Goal: Task Accomplishment & Management: Manage account settings

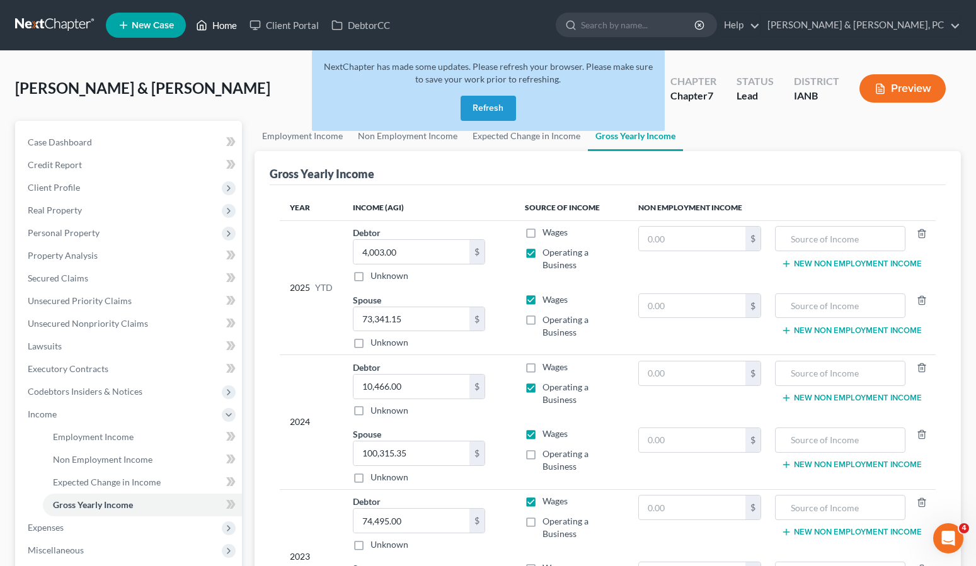
click at [227, 23] on link "Home" at bounding box center [217, 25] width 54 height 23
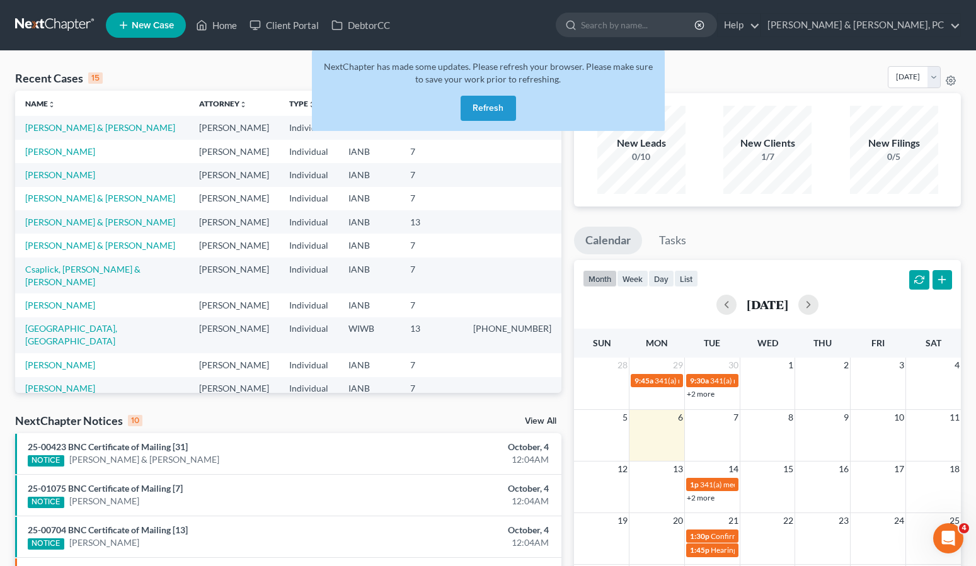
click at [498, 107] on button "Refresh" at bounding box center [487, 108] width 55 height 25
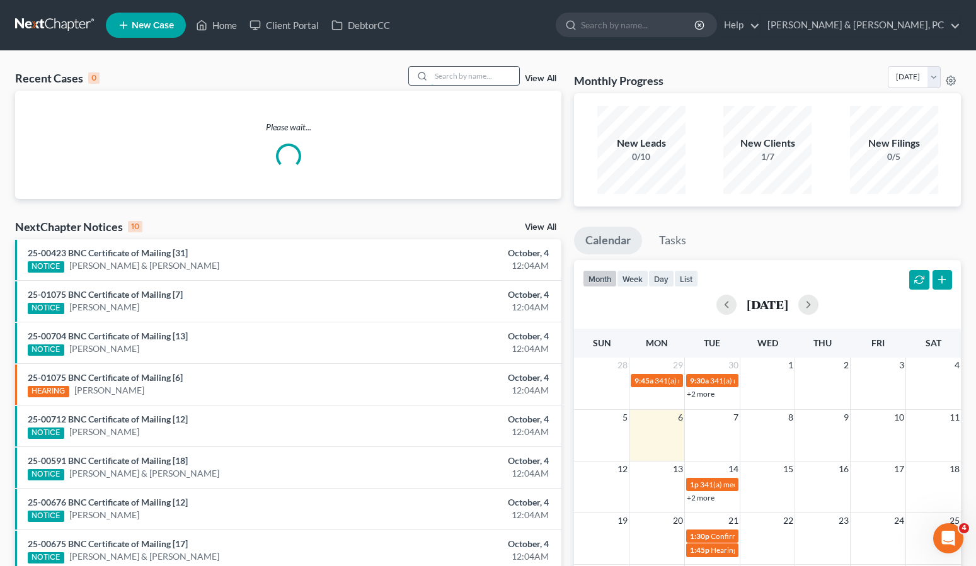
click at [479, 69] on input "search" at bounding box center [475, 76] width 88 height 18
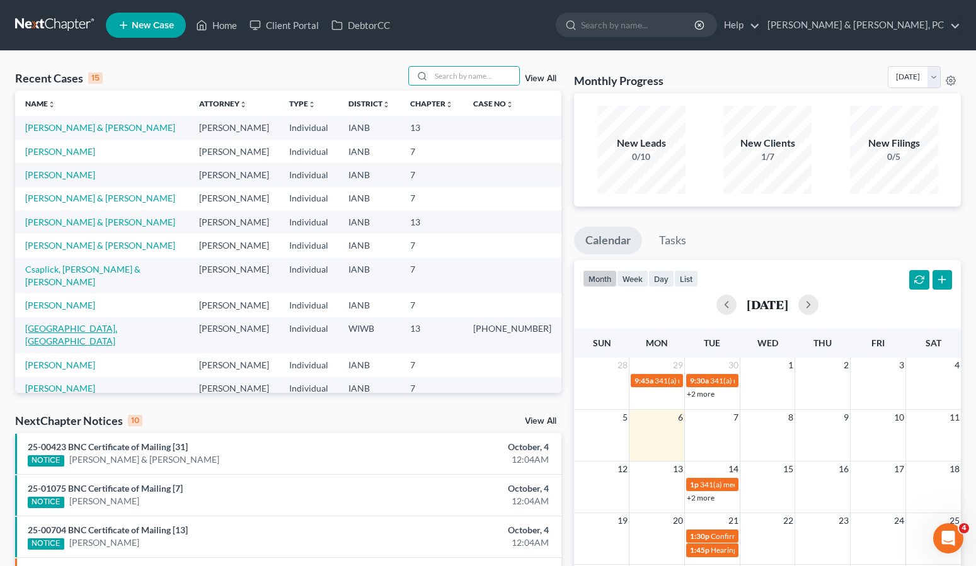
click at [56, 323] on link "[GEOGRAPHIC_DATA], [GEOGRAPHIC_DATA]" at bounding box center [71, 334] width 92 height 23
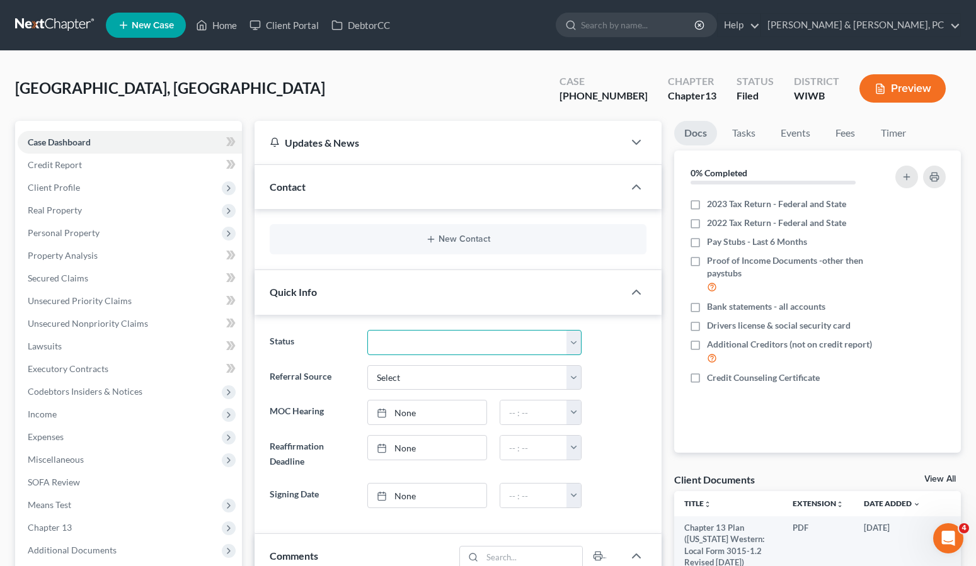
click at [409, 345] on select "Discharged Dismissed Filed Filed / Pre 341 Final Course Needed Inactive In Prog…" at bounding box center [474, 342] width 214 height 25
select select "12"
click at [367, 330] on select "Discharged Dismissed Filed Filed / Pre 341 Final Course Needed Inactive In Prog…" at bounding box center [474, 342] width 214 height 25
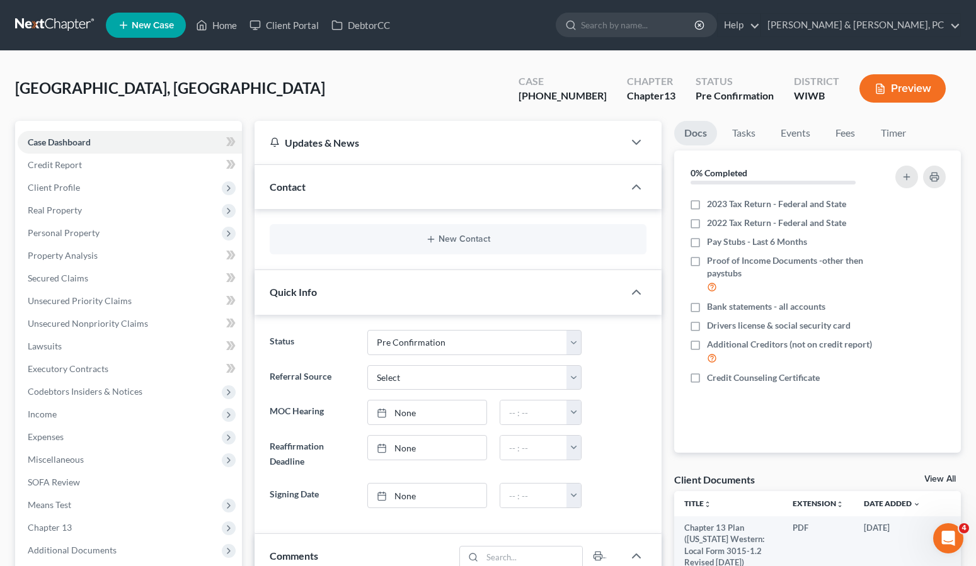
click at [183, 74] on div "Kaune, Aslynd Upgraded Case 3-25-11449 Chapter Chapter 13 Status Pre Confirmati…" at bounding box center [488, 93] width 946 height 55
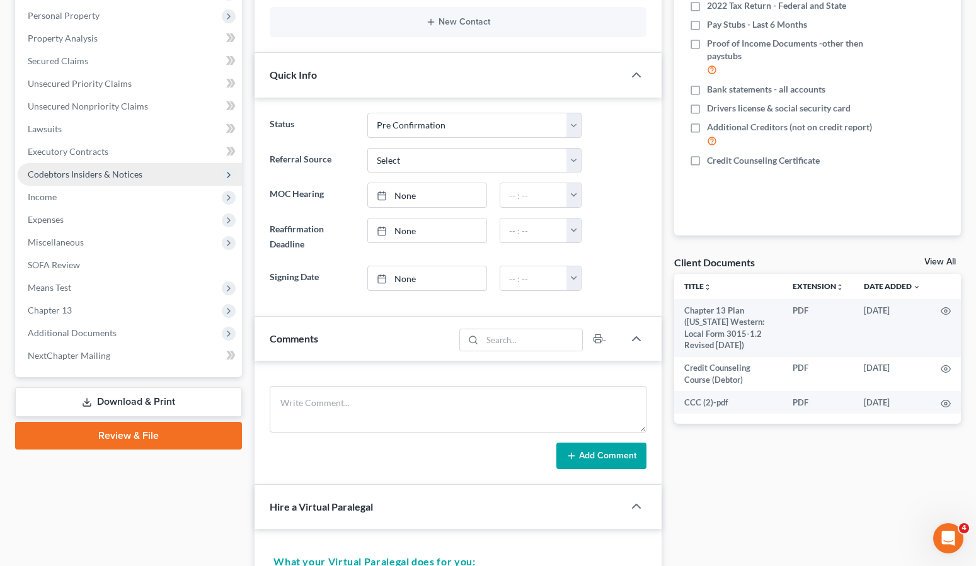
scroll to position [219, 0]
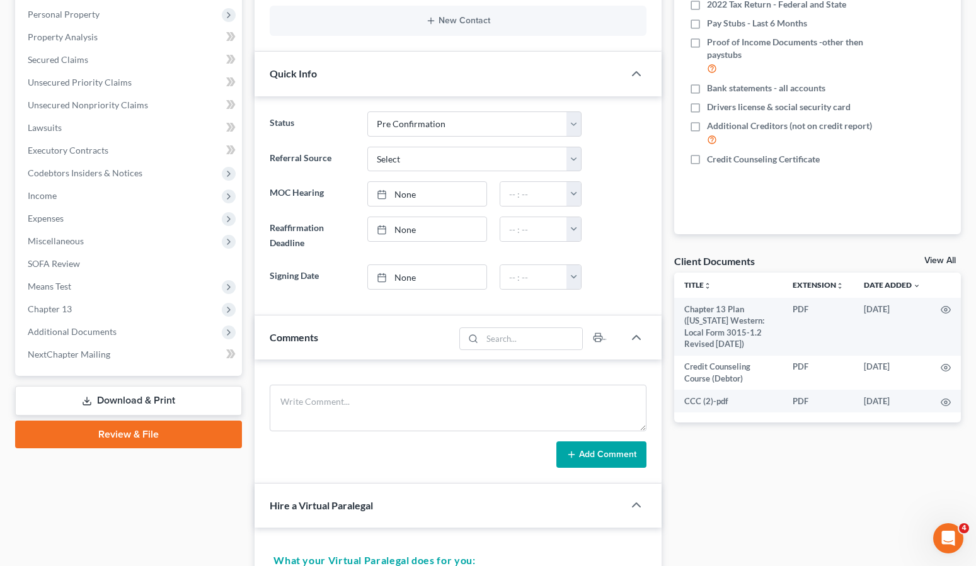
drag, startPoint x: 447, startPoint y: 460, endPoint x: 443, endPoint y: 467, distance: 7.9
click at [447, 460] on div "Add Comment" at bounding box center [458, 455] width 376 height 26
click at [88, 331] on span "Additional Documents" at bounding box center [72, 331] width 89 height 11
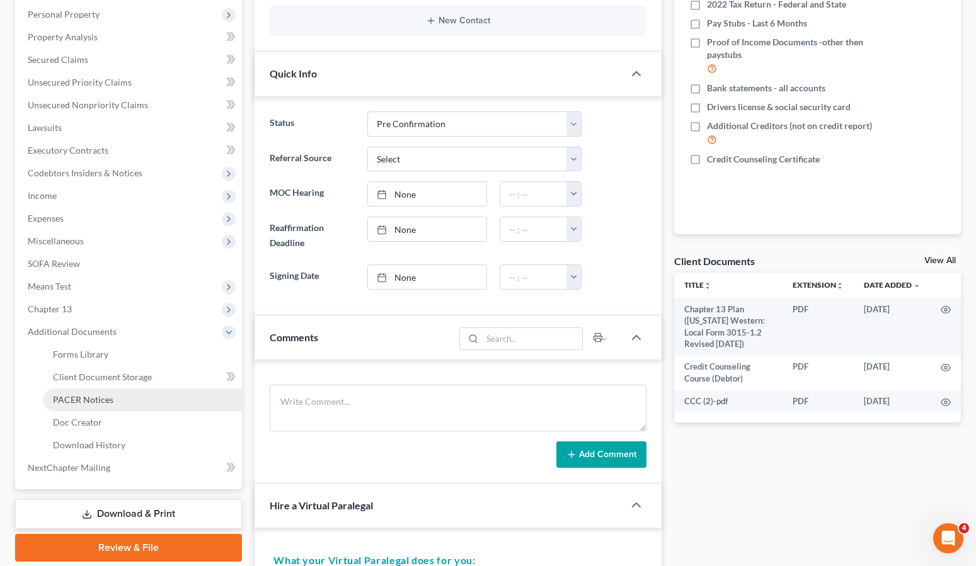
click at [109, 400] on span "PACER Notices" at bounding box center [83, 399] width 60 height 11
